Goal: Task Accomplishment & Management: Manage account settings

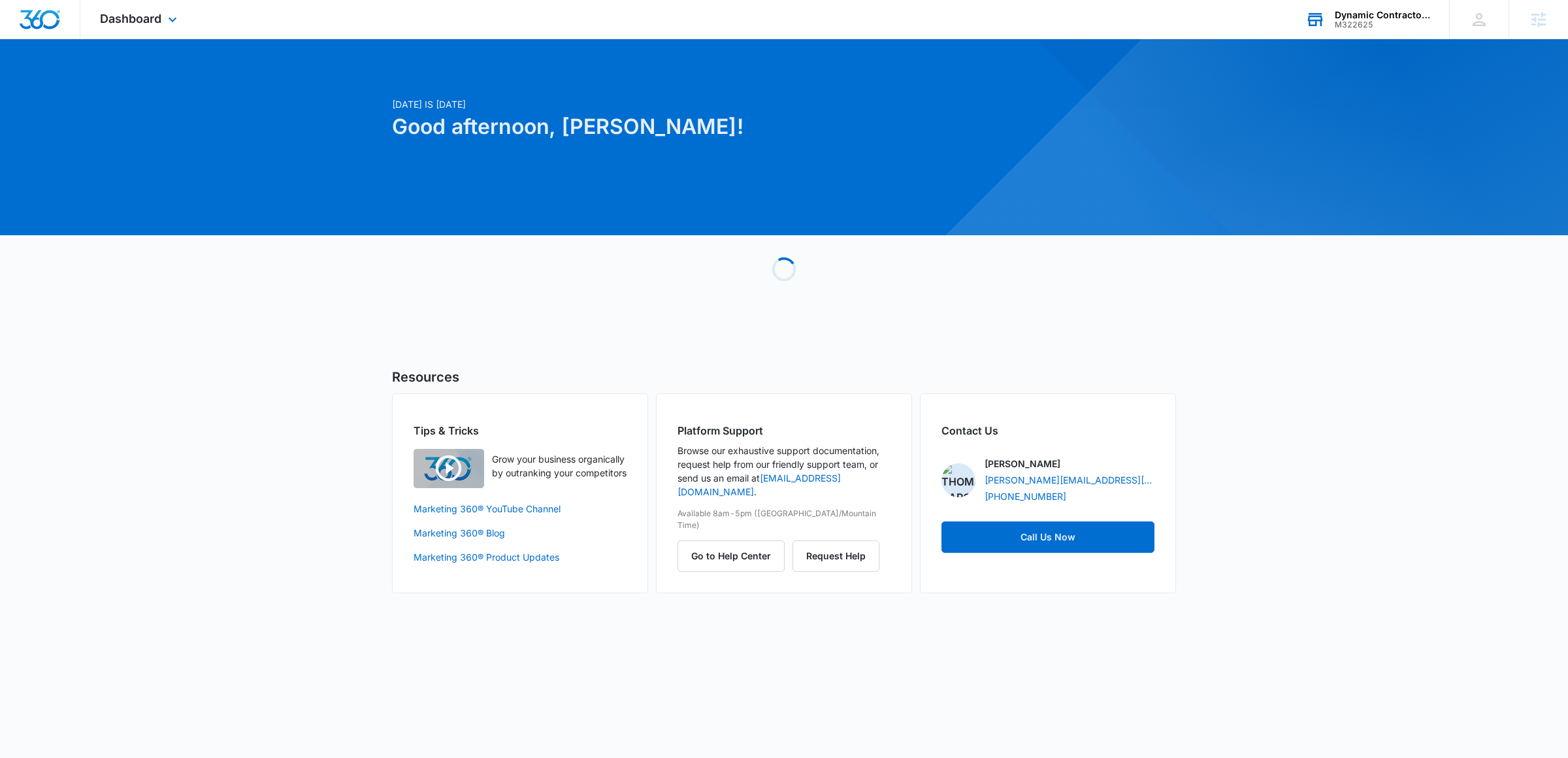
click at [1200, 17] on div "Dynamic Contractors & Electric" at bounding box center [1382, 15] width 95 height 10
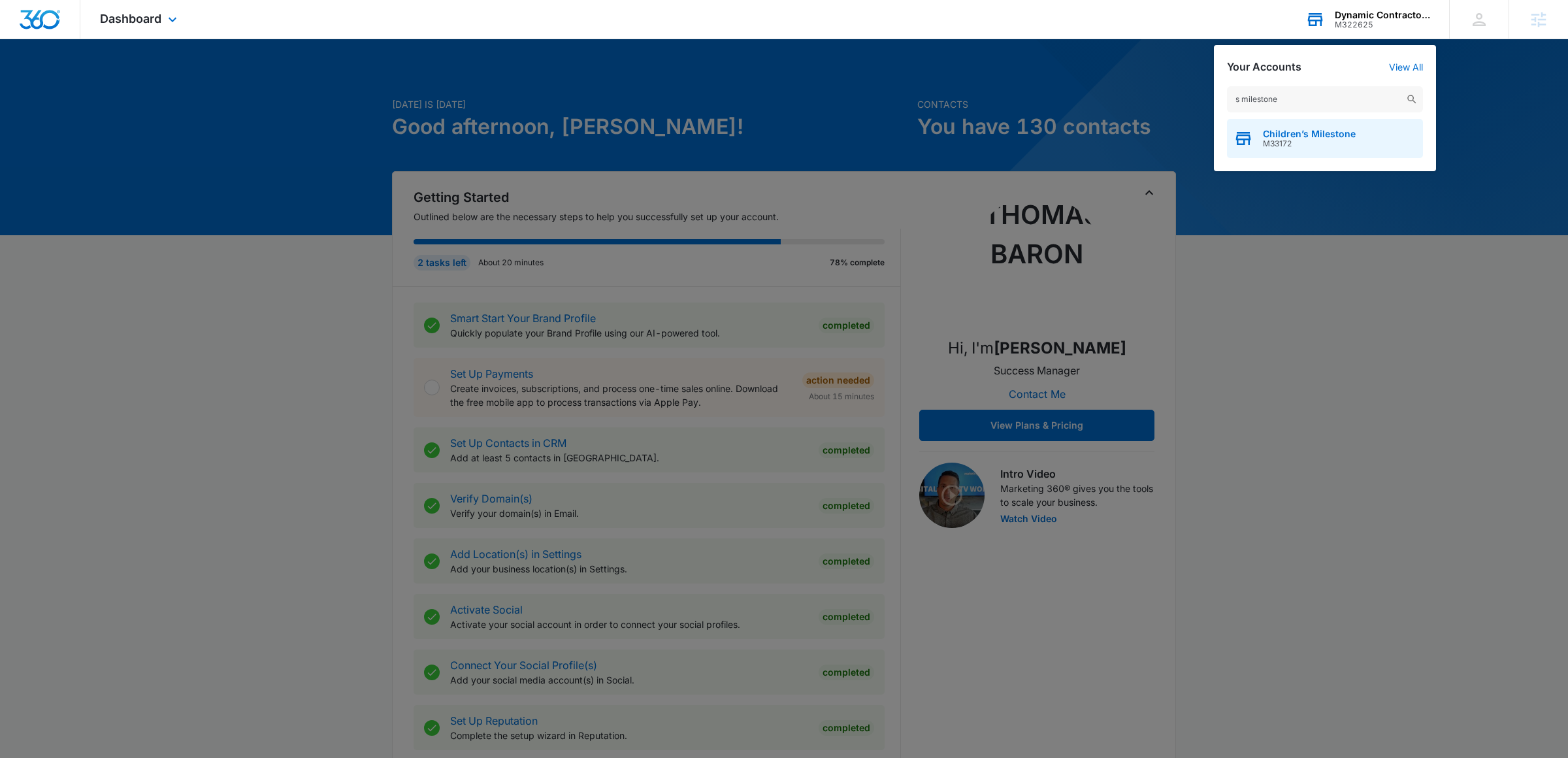
type input "s milestone"
click at [1200, 132] on span "Children’s Milestone" at bounding box center [1309, 134] width 93 height 10
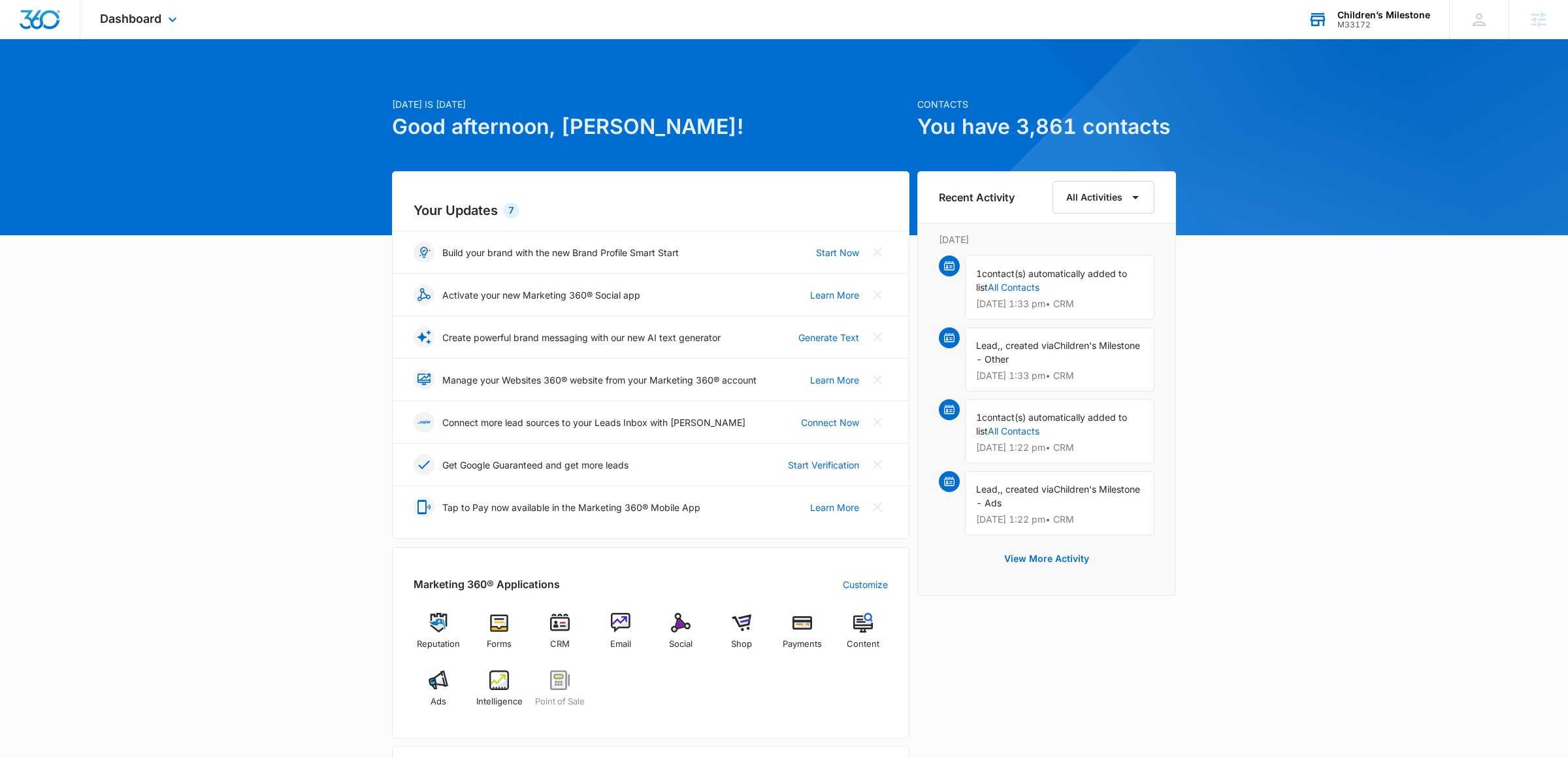
click at [162, 22] on div "Dashboard Apps Reputation Forms CRM Email Social Shop Payments POS Content Ads …" at bounding box center [140, 19] width 120 height 38
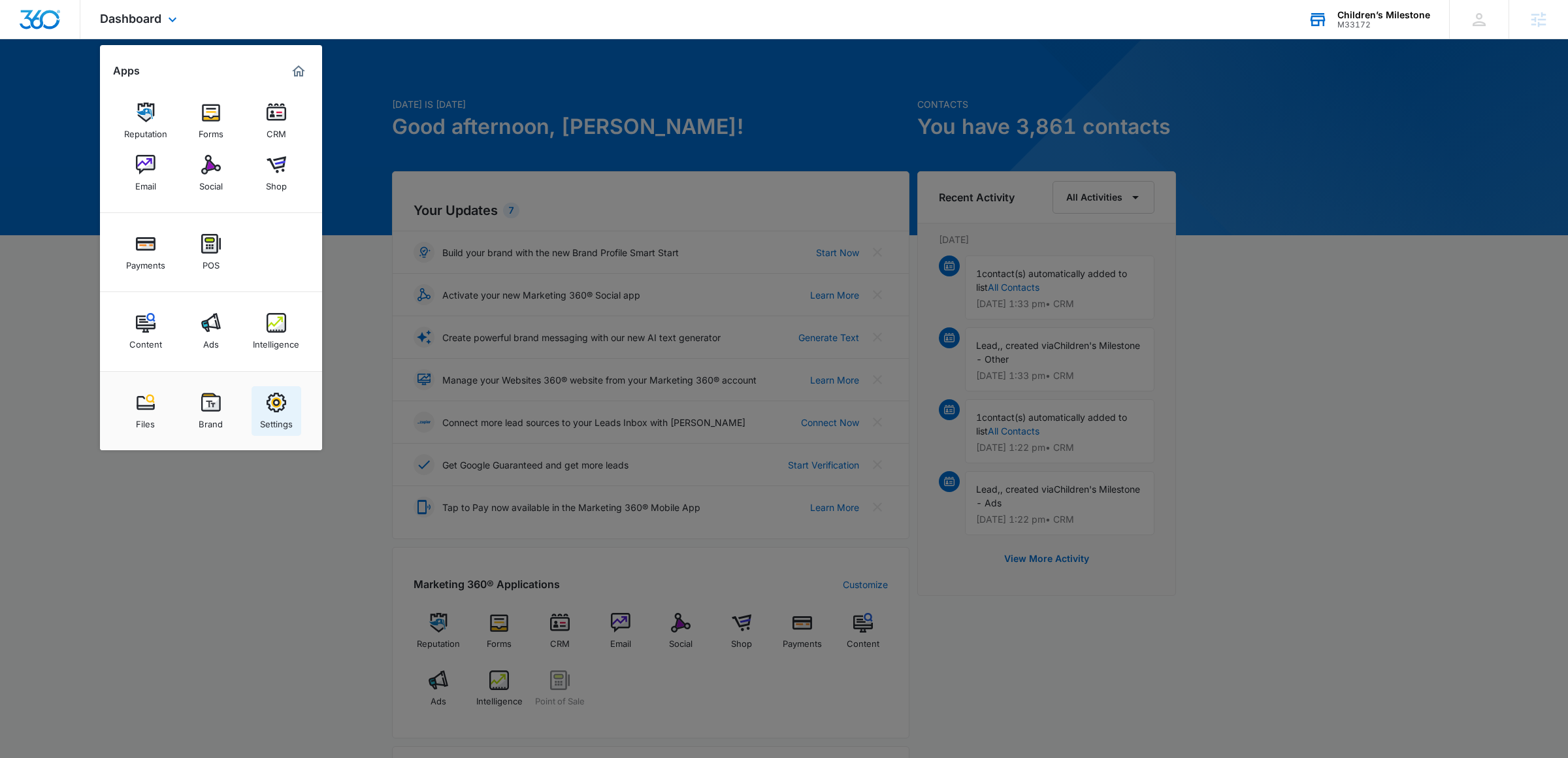
click at [275, 421] on div "Settings" at bounding box center [276, 421] width 32 height 17
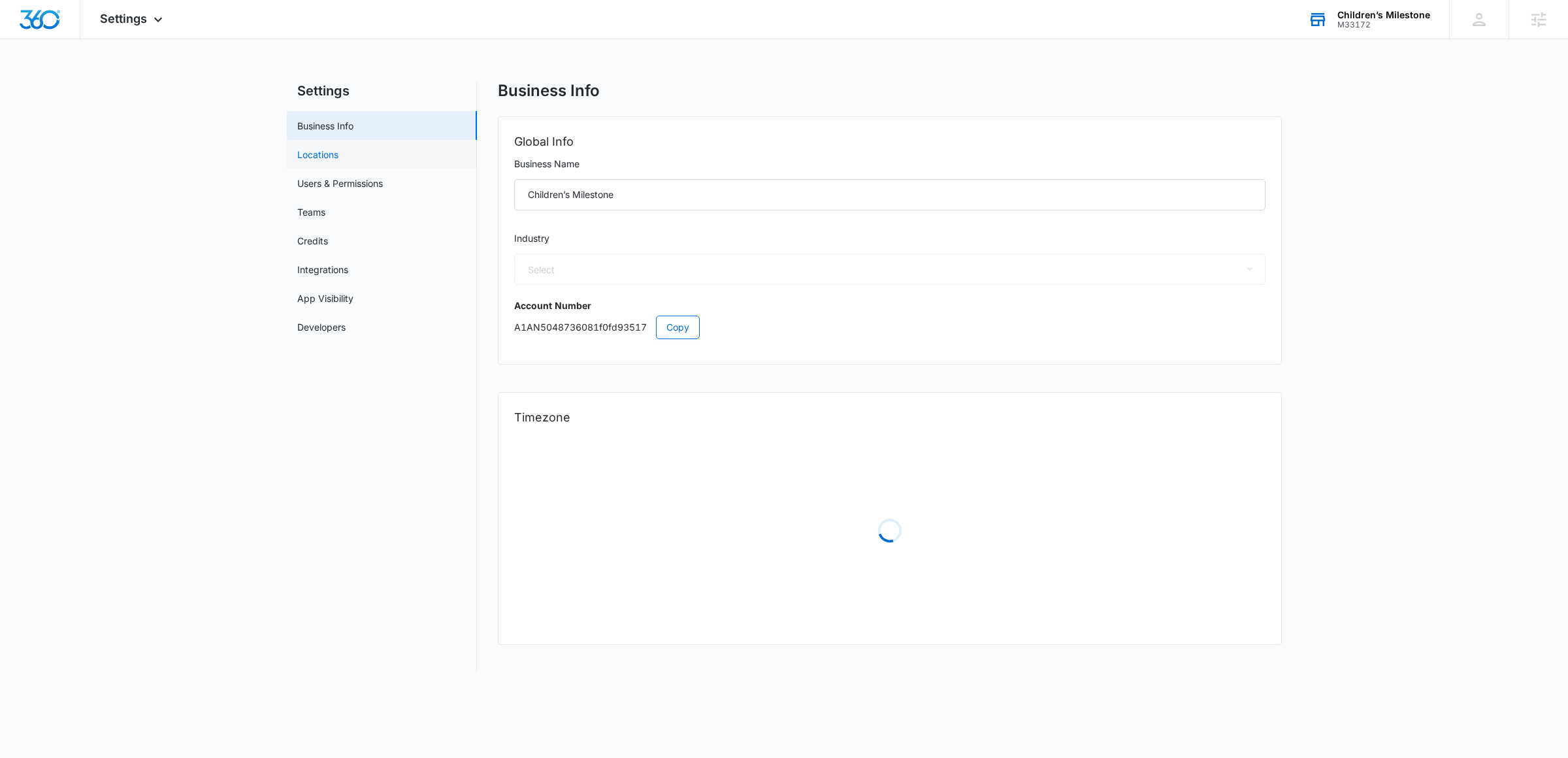
select select "19"
select select "US"
select select "America/New_York"
click at [156, 24] on icon at bounding box center [158, 23] width 16 height 16
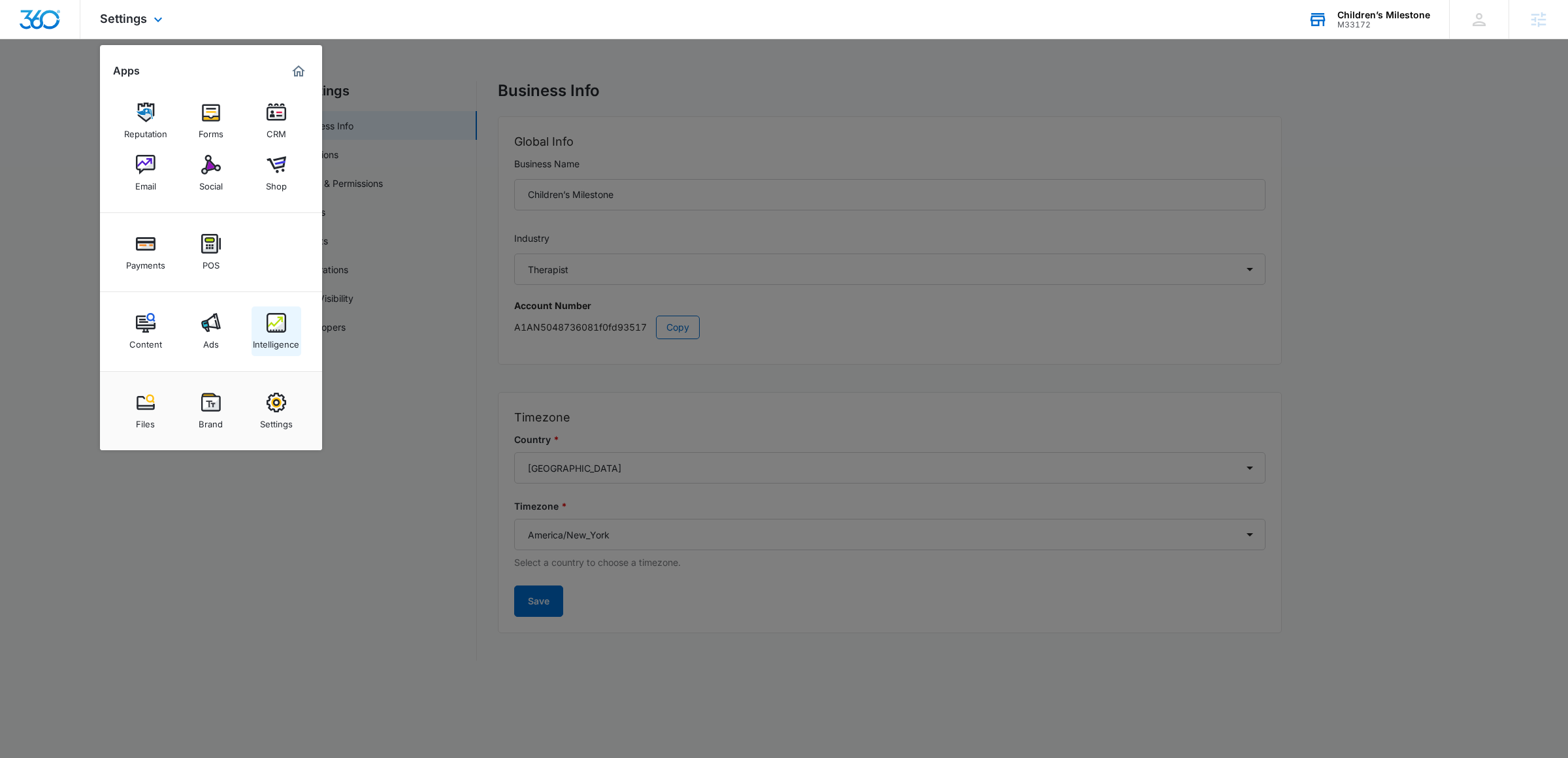
click at [273, 319] on img at bounding box center [276, 323] width 19 height 19
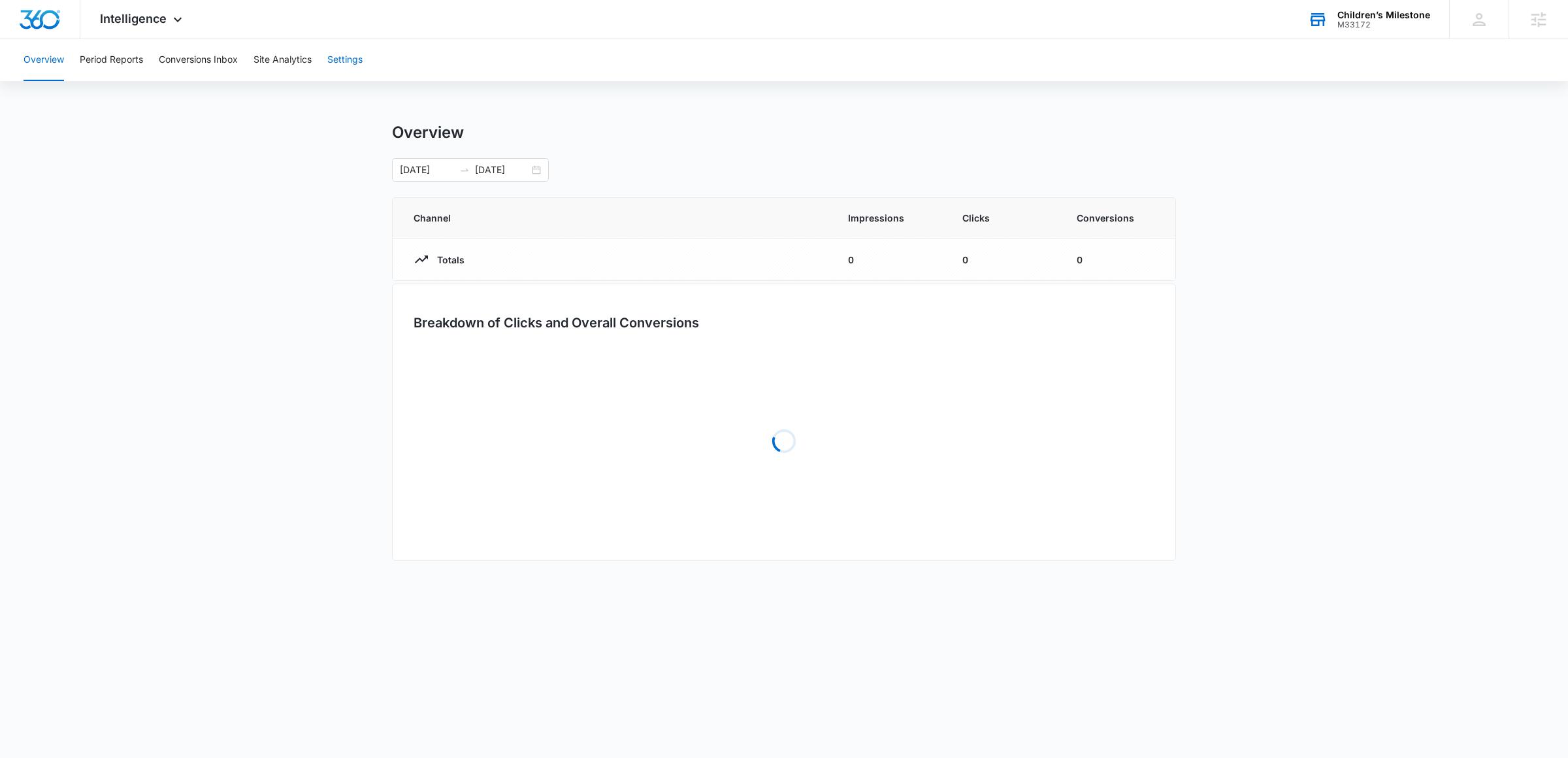
click at [361, 48] on button "Settings" at bounding box center [345, 60] width 35 height 42
